Goal: Task Accomplishment & Management: Manage account settings

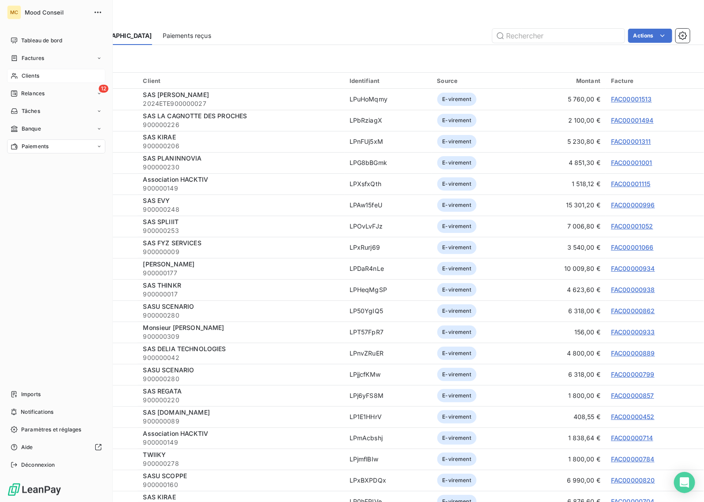
click at [32, 78] on span "Clients" at bounding box center [31, 76] width 18 height 8
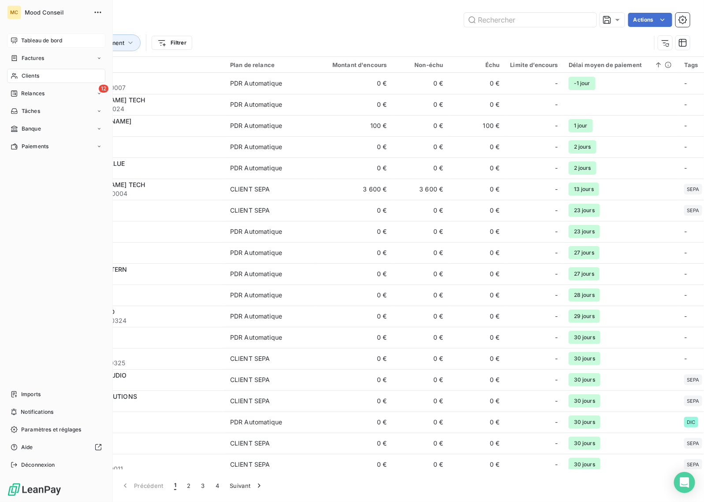
click at [51, 41] on span "Tableau de bord" at bounding box center [41, 41] width 41 height 8
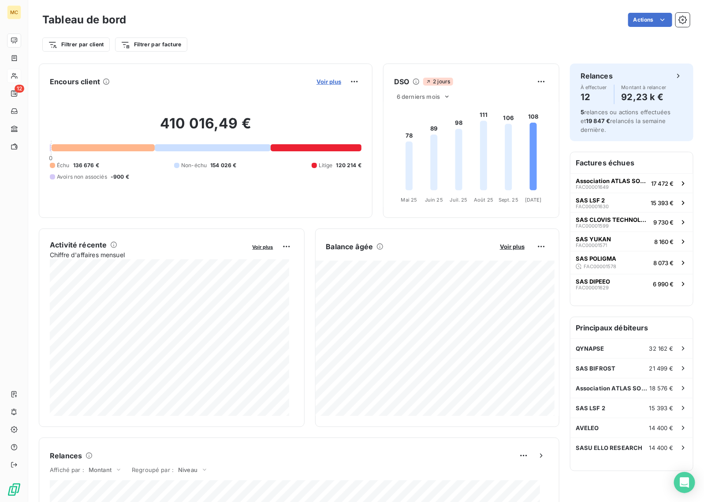
click at [322, 80] on span "Voir plus" at bounding box center [328, 81] width 25 height 7
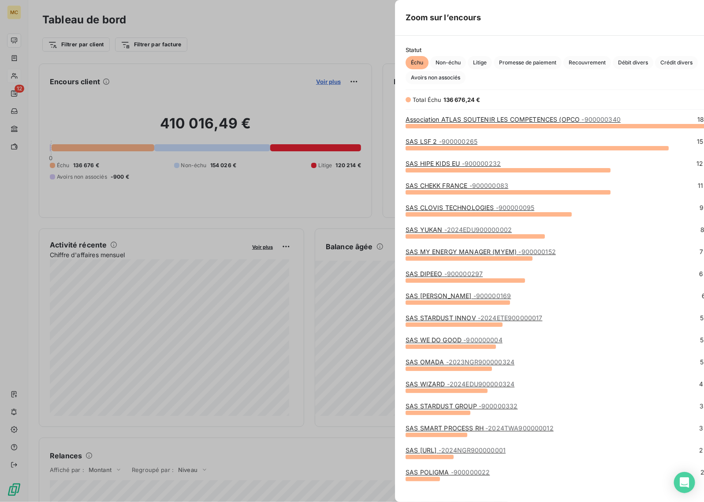
scroll to position [368, 331]
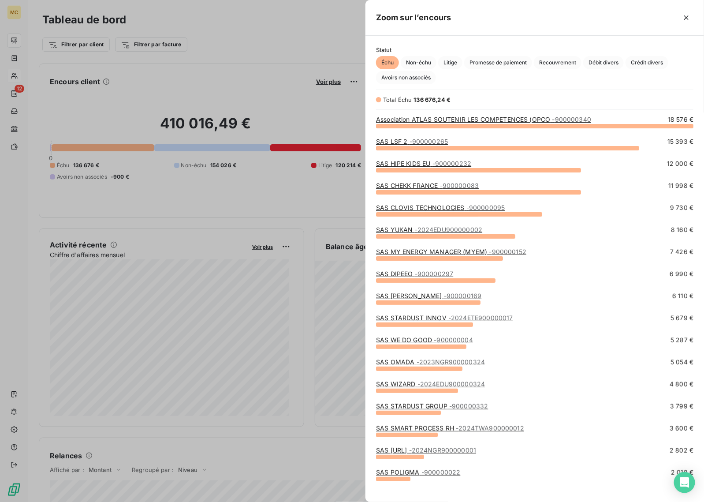
click at [474, 252] on link "SAS MY ENERGY MANAGER (MYEM) - 900000152" at bounding box center [451, 251] width 150 height 7
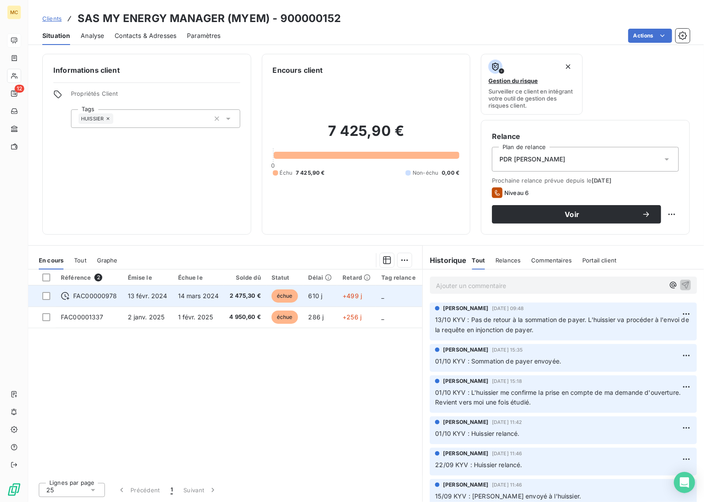
click at [254, 300] on span "2 475,30 €" at bounding box center [245, 295] width 32 height 9
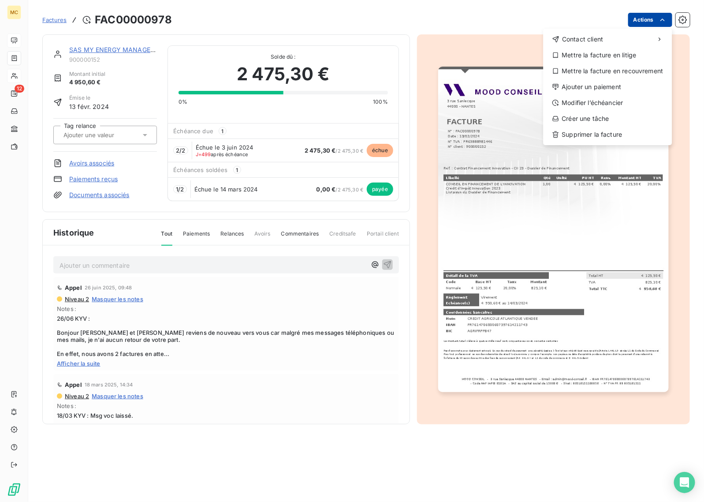
click at [657, 13] on html "MC 12 Factures FAC00000978 Actions Contact client Mettre la facture en litige M…" at bounding box center [352, 251] width 704 height 502
click at [631, 60] on div "Mettre la facture en litige" at bounding box center [608, 55] width 122 height 14
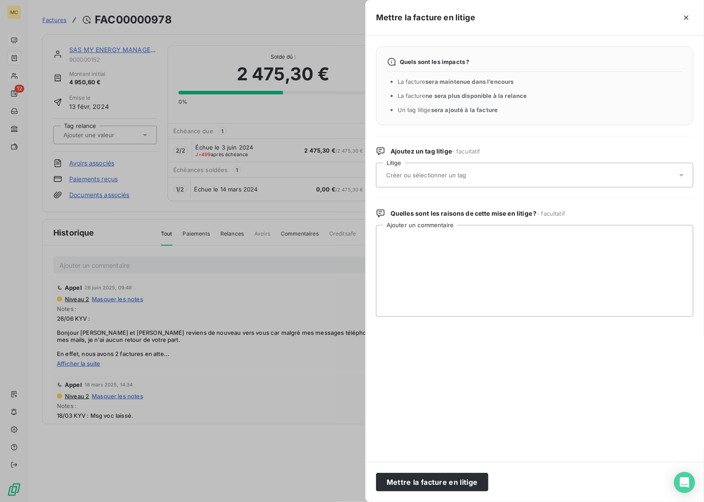
click at [466, 176] on input "text" at bounding box center [449, 175] width 128 height 8
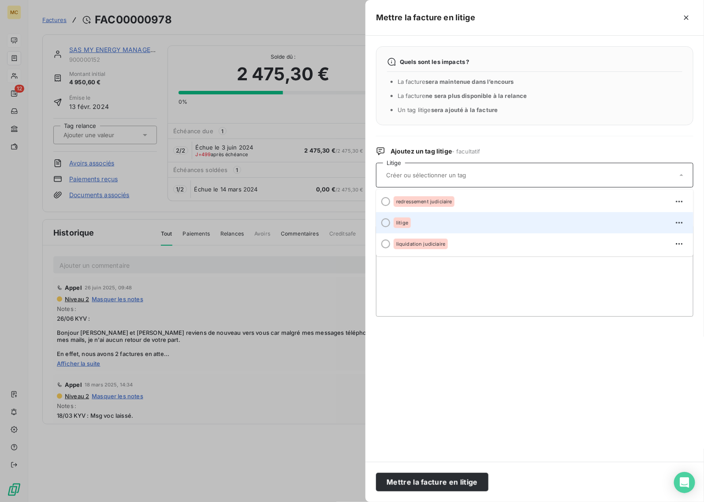
click at [447, 225] on div "litige" at bounding box center [540, 223] width 293 height 14
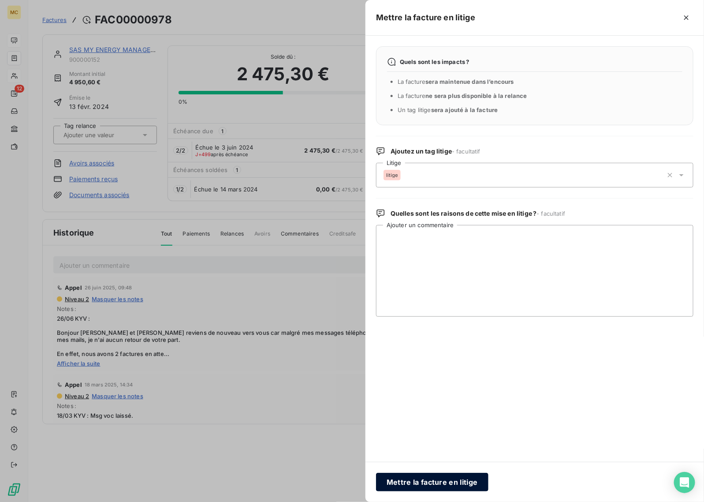
click at [452, 475] on button "Mettre la facture en litige" at bounding box center [432, 482] width 112 height 19
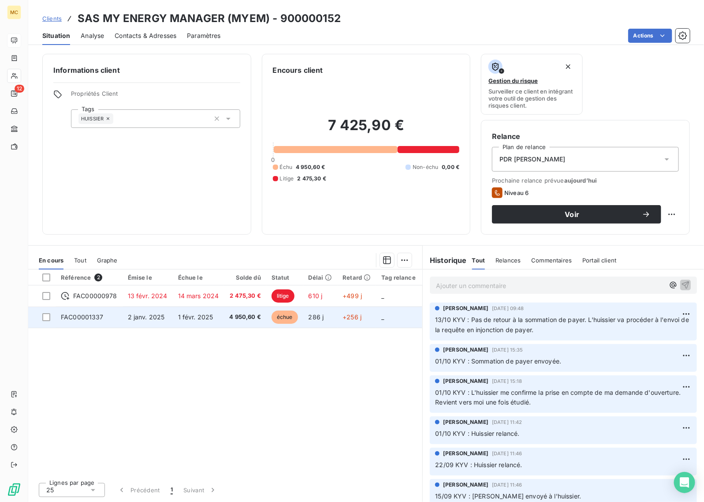
click at [303, 323] on td "286 j" at bounding box center [320, 316] width 34 height 21
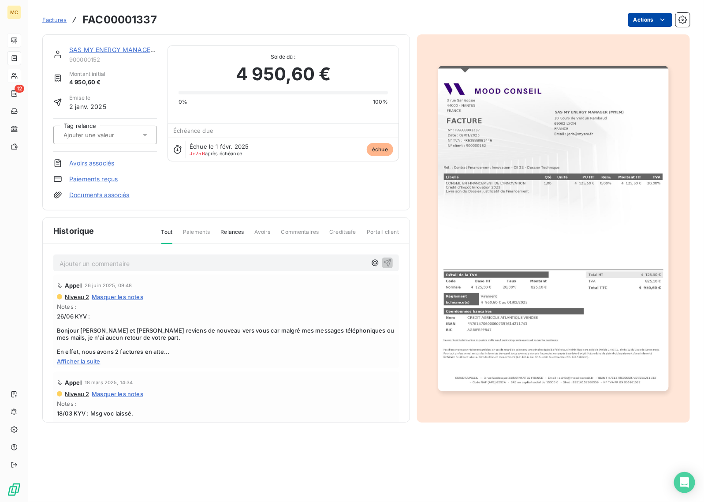
click at [641, 19] on html "MC 12 Factures FAC00001337 Actions SAS MY ENERGY MANAGER (MYEM) 900000152 Monta…" at bounding box center [352, 251] width 704 height 502
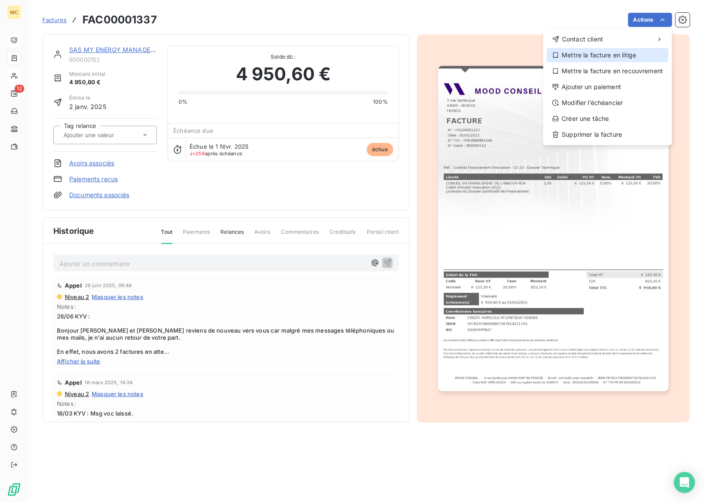
click at [631, 58] on div "Mettre la facture en litige" at bounding box center [608, 55] width 122 height 14
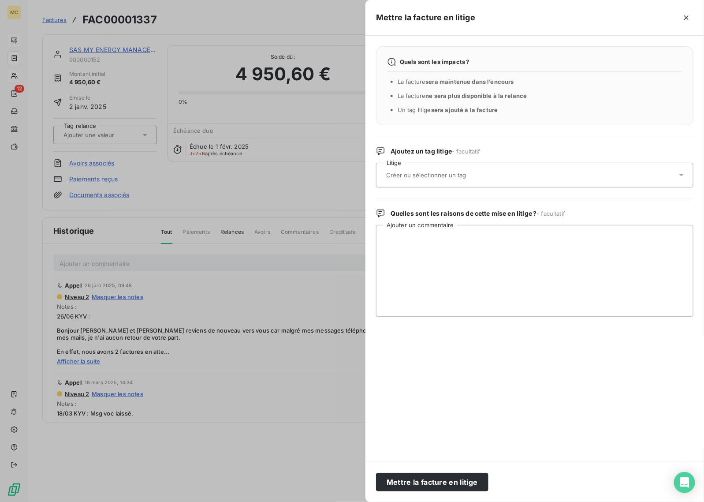
click at [450, 176] on input "text" at bounding box center [449, 175] width 128 height 8
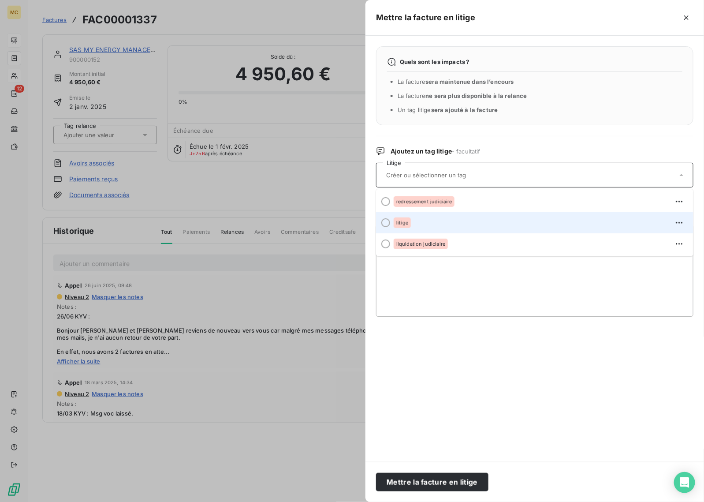
click at [420, 217] on div "litige" at bounding box center [540, 223] width 293 height 14
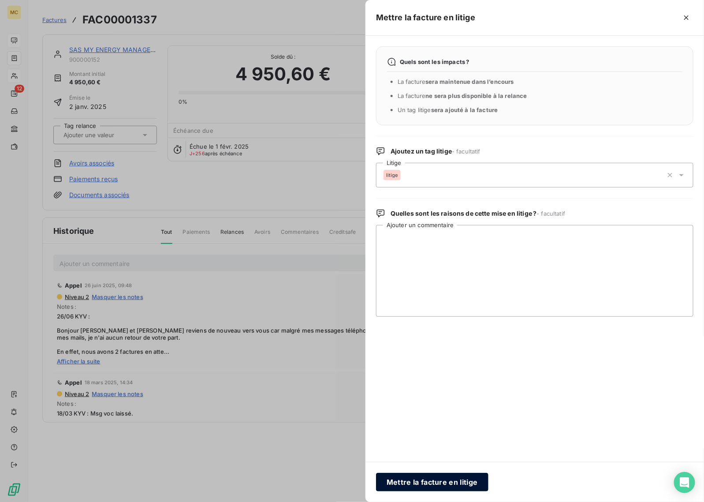
click at [448, 480] on button "Mettre la facture en litige" at bounding box center [432, 482] width 112 height 19
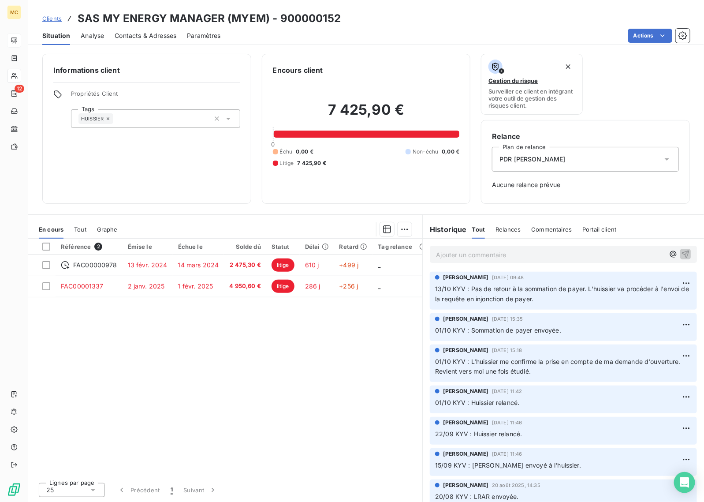
click at [155, 36] on span "Contacts & Adresses" at bounding box center [146, 35] width 62 height 9
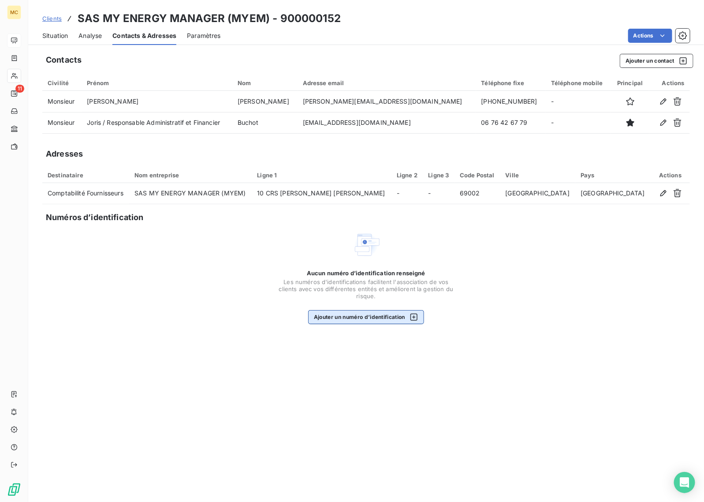
click at [389, 318] on button "Ajouter un numéro d’identification" at bounding box center [366, 317] width 116 height 14
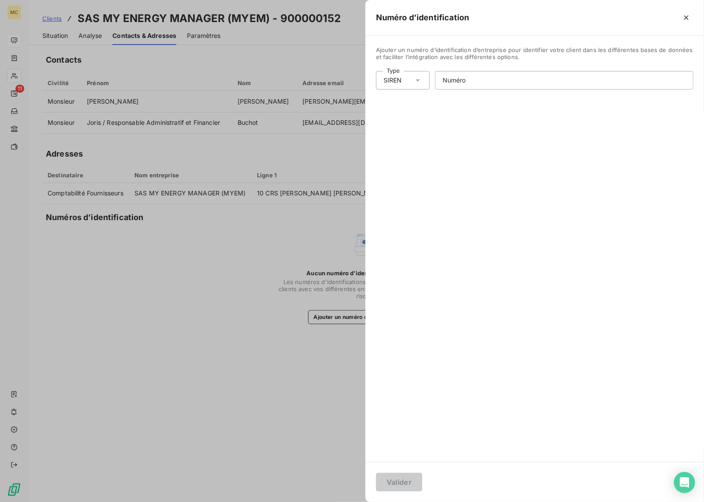
click at [309, 436] on div at bounding box center [352, 251] width 704 height 502
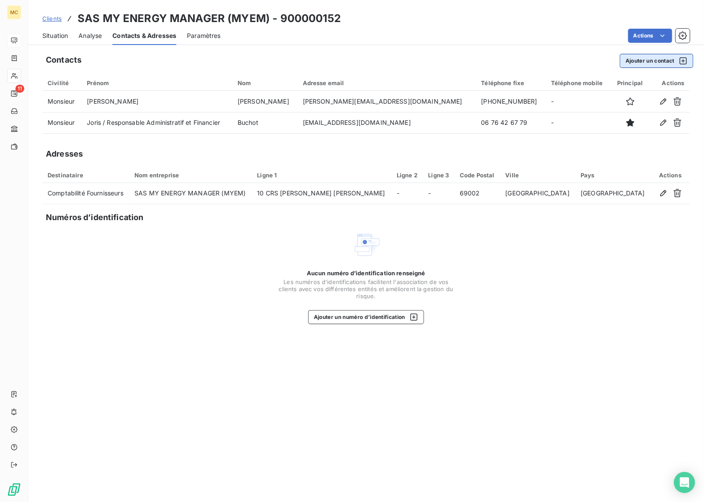
click at [659, 54] on button "Ajouter un contact" at bounding box center [657, 61] width 74 height 14
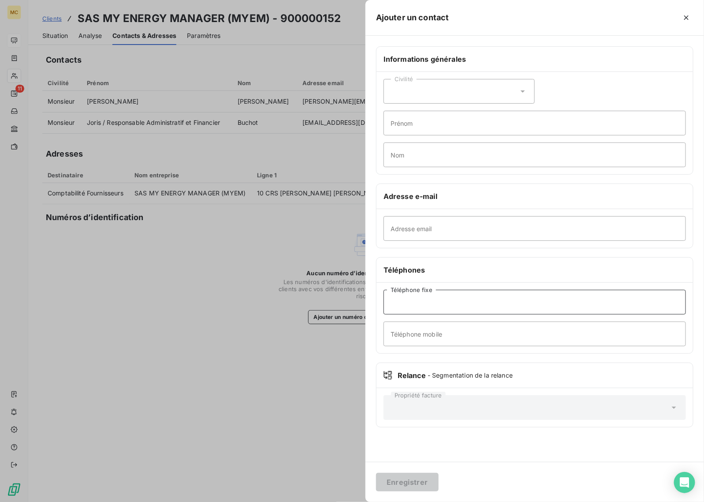
click at [448, 297] on input "Téléphone fixe" at bounding box center [534, 302] width 302 height 25
paste input "1405.2511313/MG/"
type input "1405.2511313/MG/"
click at [435, 223] on input "Adresse email" at bounding box center [534, 228] width 302 height 25
paste input "[EMAIL_ADDRESS][DOMAIN_NAME]"
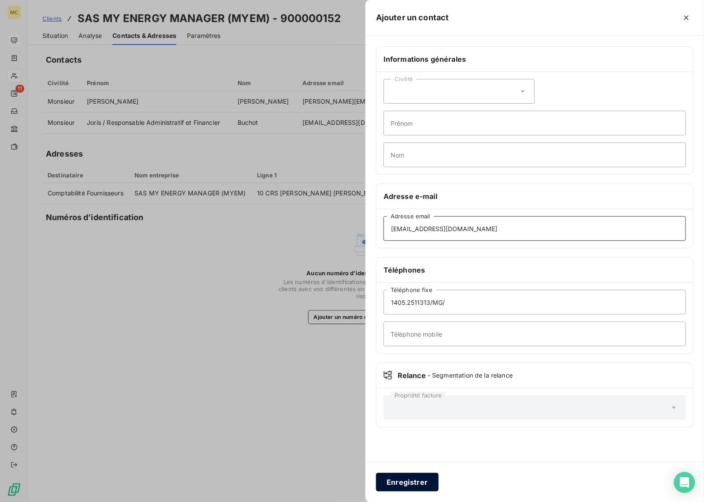
type input "[EMAIL_ADDRESS][DOMAIN_NAME]"
click at [419, 479] on button "Enregistrer" at bounding box center [407, 482] width 63 height 19
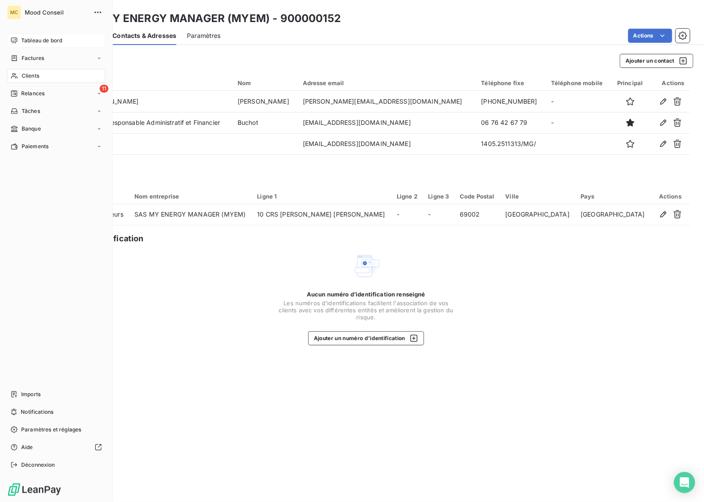
click at [25, 78] on span "Clients" at bounding box center [31, 76] width 18 height 8
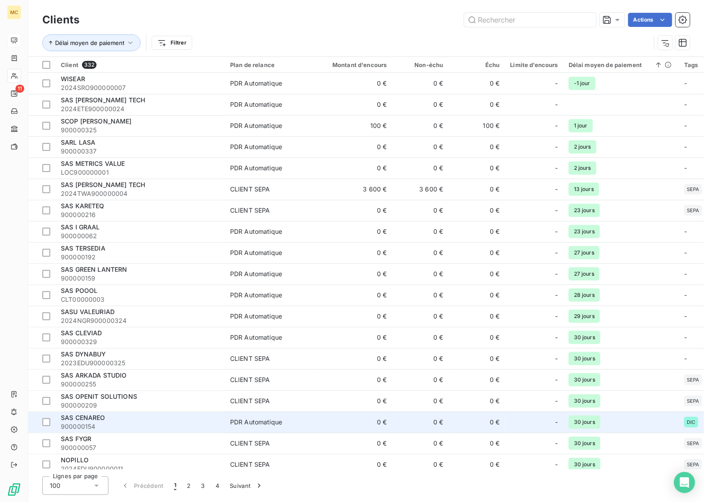
click at [469, 419] on td "0 €" at bounding box center [477, 421] width 56 height 21
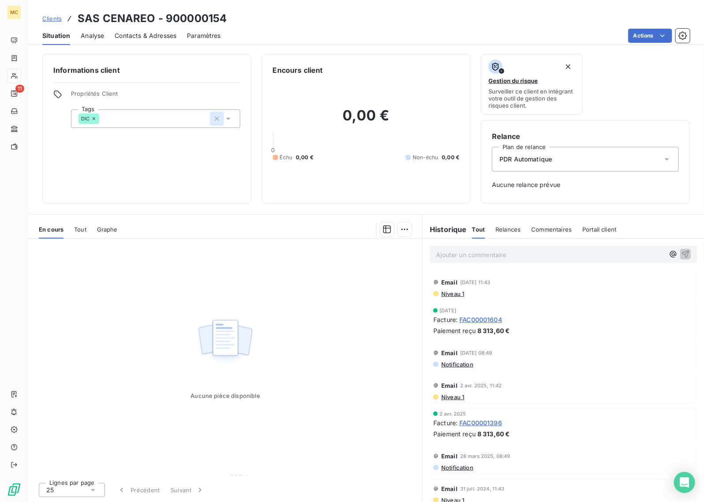
click at [213, 118] on icon "button" at bounding box center [216, 118] width 9 height 9
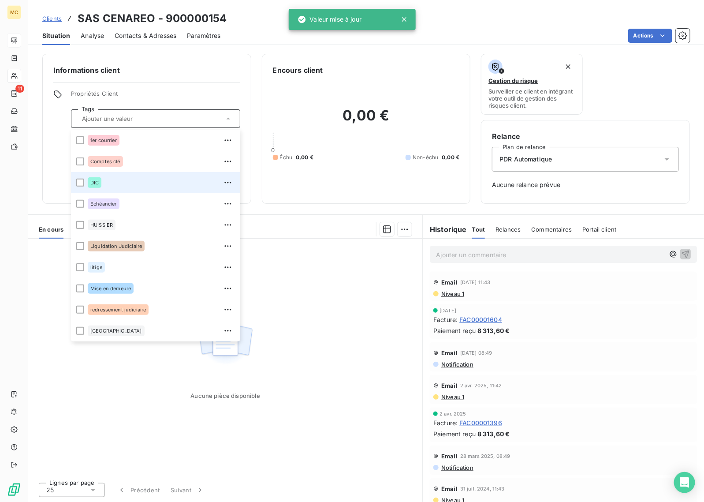
click at [242, 56] on div "Informations client Propriétés Client Tags 1er courrier Comptes clé DIC Echéanc…" at bounding box center [146, 129] width 209 height 150
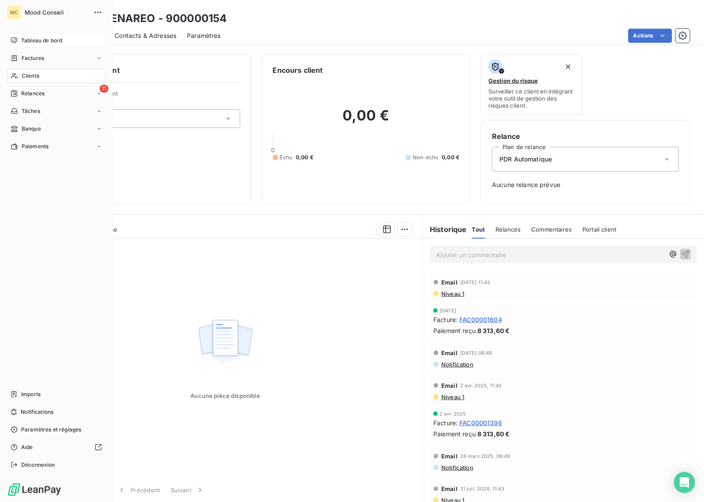
click at [27, 40] on span "Tableau de bord" at bounding box center [41, 41] width 41 height 8
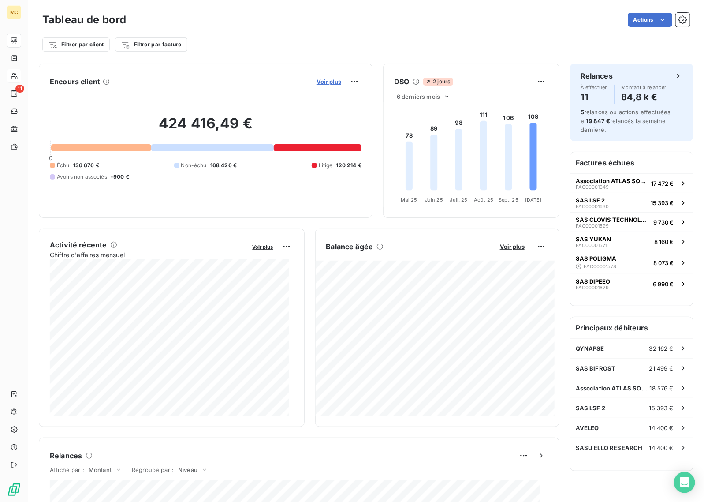
click at [324, 82] on span "Voir plus" at bounding box center [328, 81] width 25 height 7
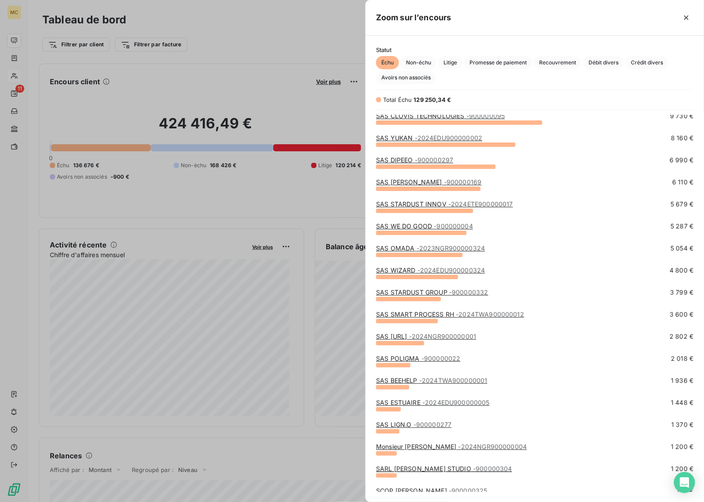
scroll to position [110, 0]
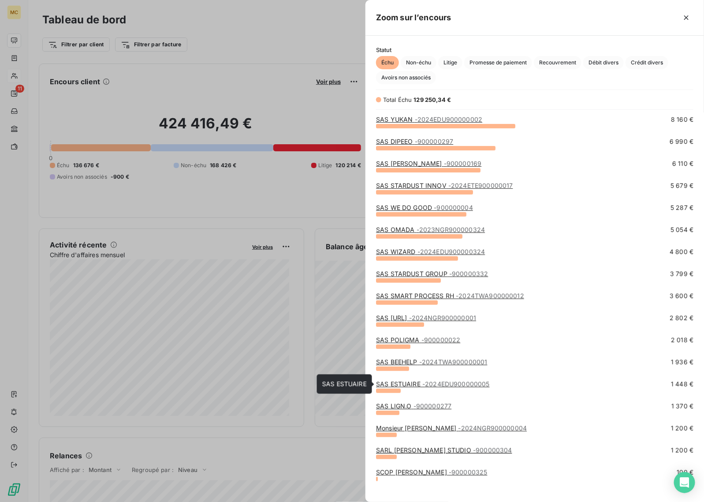
click at [450, 384] on span "- 2024EDU900000005" at bounding box center [455, 383] width 67 height 7
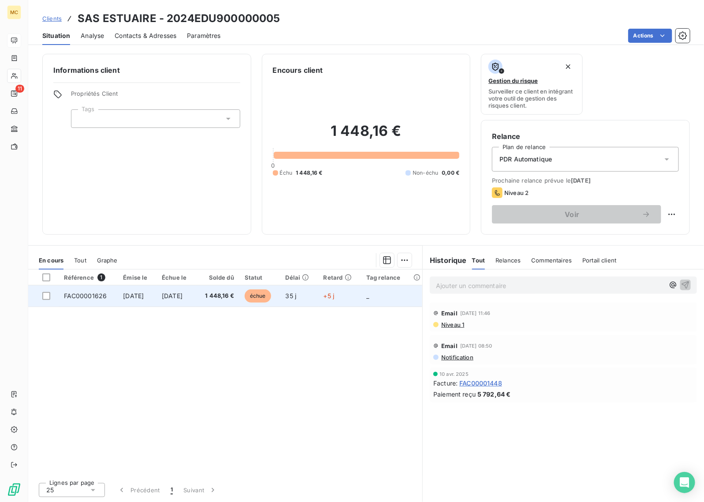
click at [234, 295] on span "1 448,16 €" at bounding box center [217, 295] width 33 height 9
